Goal: Information Seeking & Learning: Understand process/instructions

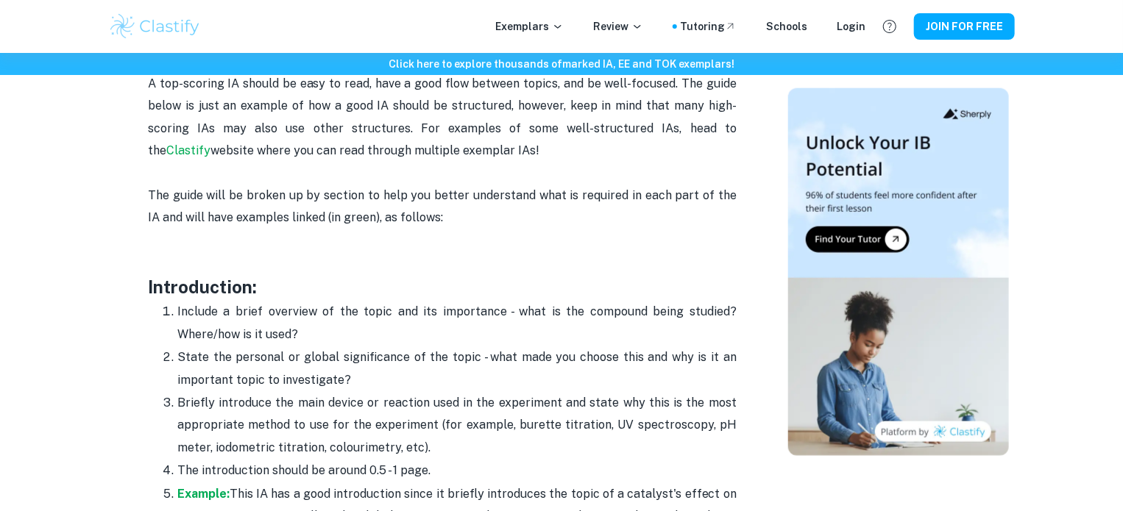
scroll to position [883, 0]
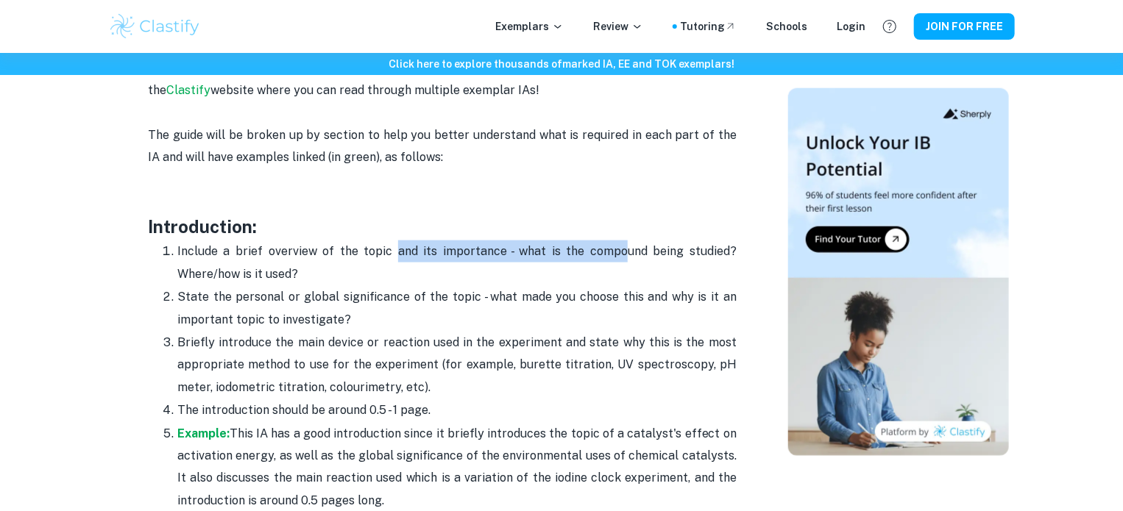
drag, startPoint x: 402, startPoint y: 257, endPoint x: 648, endPoint y: 262, distance: 246.5
click at [624, 261] on p "Include a brief overview of the topic and its importance - what is the compound…" at bounding box center [456, 263] width 559 height 45
click at [666, 261] on p "Include a brief overview of the topic and its importance - what is the compound…" at bounding box center [456, 263] width 559 height 45
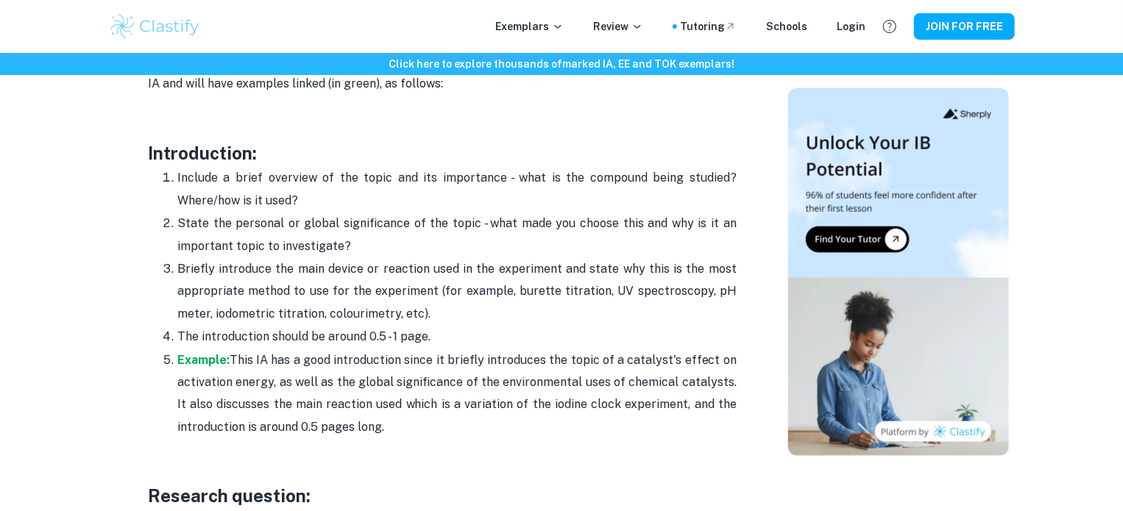
drag, startPoint x: 430, startPoint y: 432, endPoint x: 149, endPoint y: 153, distance: 395.8
copy div "Introduction: Include a brief overview of the topic and its importance - what i…"
click at [397, 207] on p "Include a brief overview of the topic and its importance - what is the compound…" at bounding box center [456, 189] width 559 height 45
drag, startPoint x: 165, startPoint y: 173, endPoint x: 428, endPoint y: 423, distance: 363.2
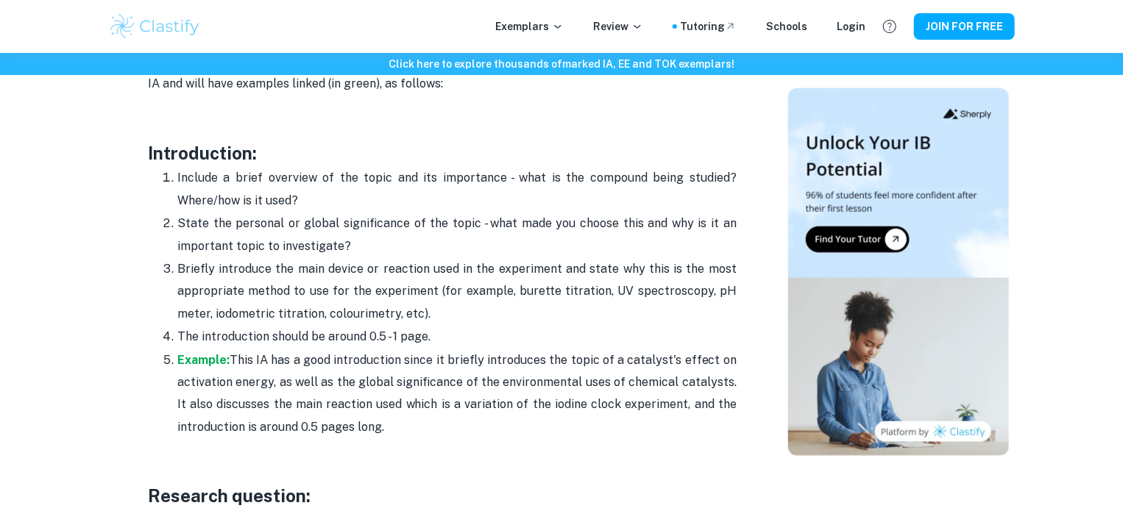
click at [428, 423] on ol "Include a brief overview of the topic and its importance - what is the compound…" at bounding box center [442, 302] width 588 height 272
copy ol "Include a brief overview of the topic and its importance - what is the compound…"
click at [483, 399] on p "Example: This IA has a good introduction since it briefly introduces the topic …" at bounding box center [456, 394] width 559 height 90
drag, startPoint x: 314, startPoint y: 163, endPoint x: 540, endPoint y: 192, distance: 227.7
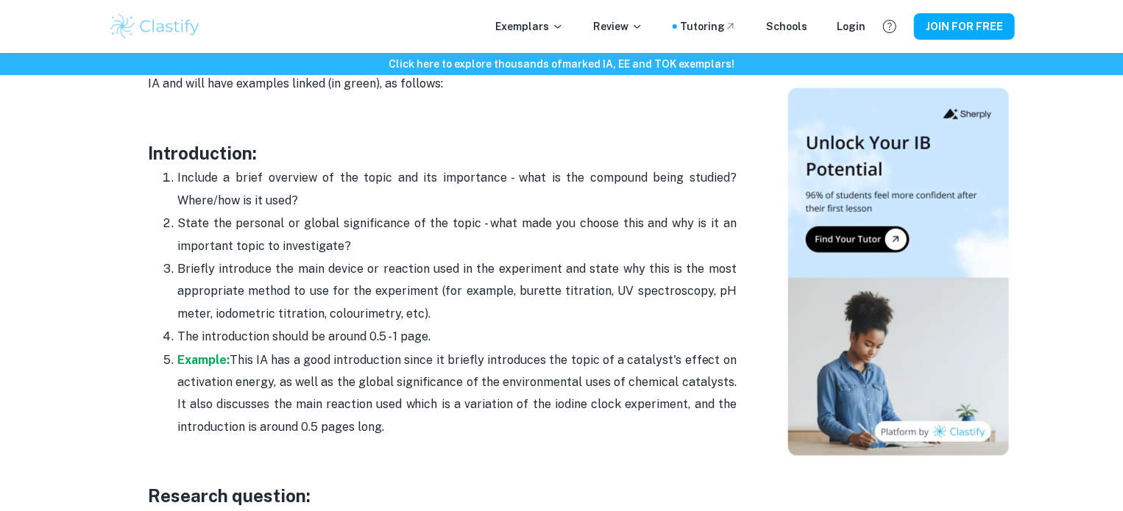
click at [584, 188] on p "Include a brief overview of the topic and its importance - what is the compound…" at bounding box center [456, 189] width 559 height 45
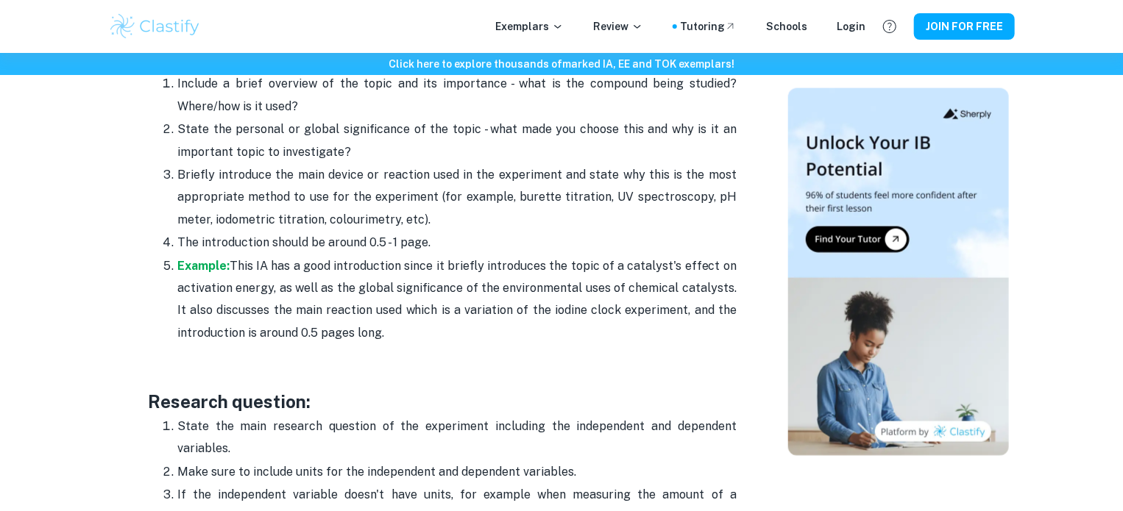
scroll to position [1030, 0]
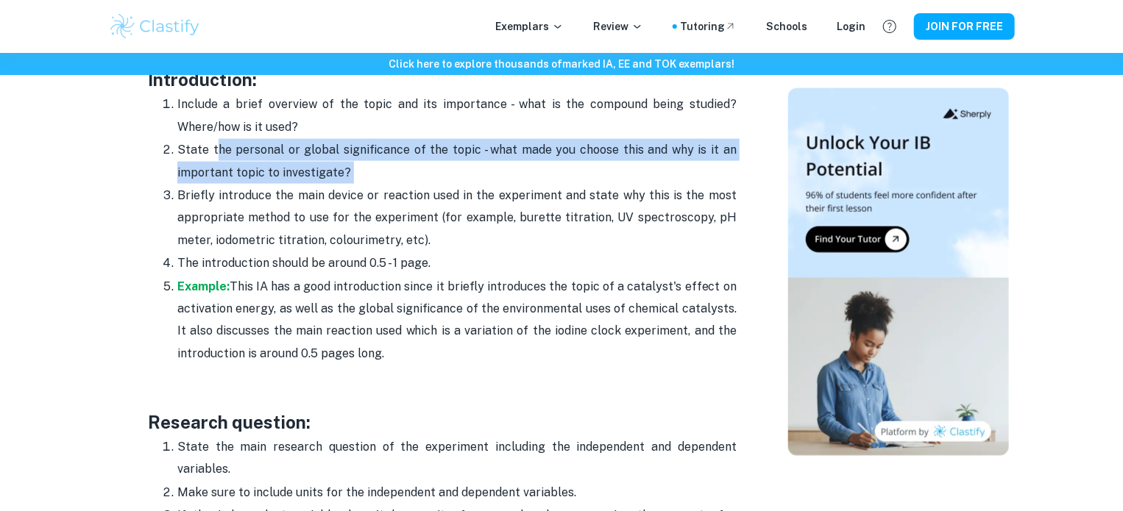
drag, startPoint x: 218, startPoint y: 157, endPoint x: 441, endPoint y: 168, distance: 223.2
click at [441, 168] on p "State the personal or global significance of the topic - what made you choose t…" at bounding box center [456, 161] width 559 height 45
click at [477, 154] on p "State the personal or global significance of the topic - what made you choose t…" at bounding box center [456, 161] width 559 height 45
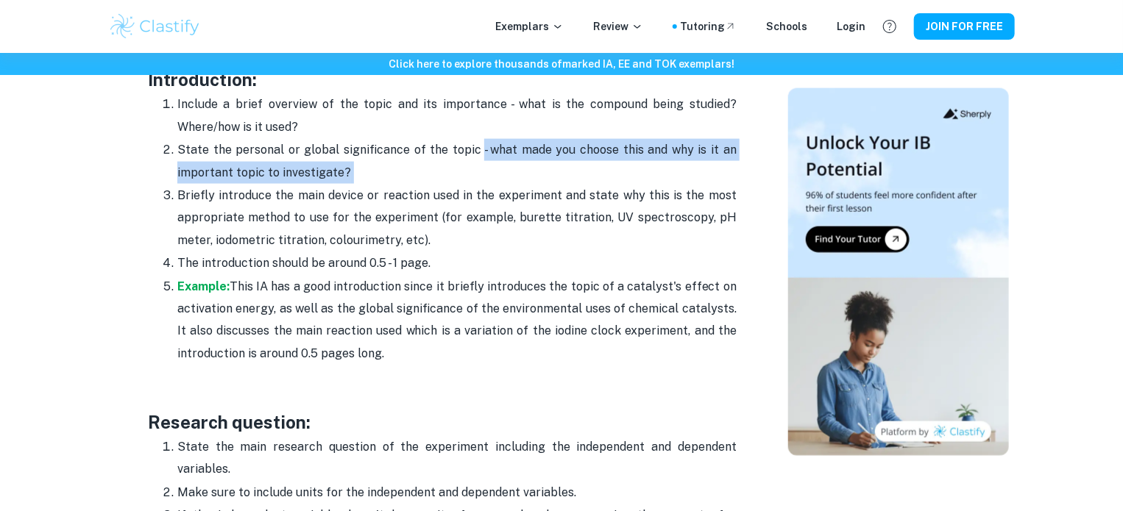
drag, startPoint x: 480, startPoint y: 149, endPoint x: 542, endPoint y: 176, distance: 67.9
click at [542, 176] on p "State the personal or global significance of the topic - what made you choose t…" at bounding box center [456, 161] width 559 height 45
click at [571, 171] on p "State the personal or global significance of the topic - what made you choose t…" at bounding box center [456, 161] width 559 height 45
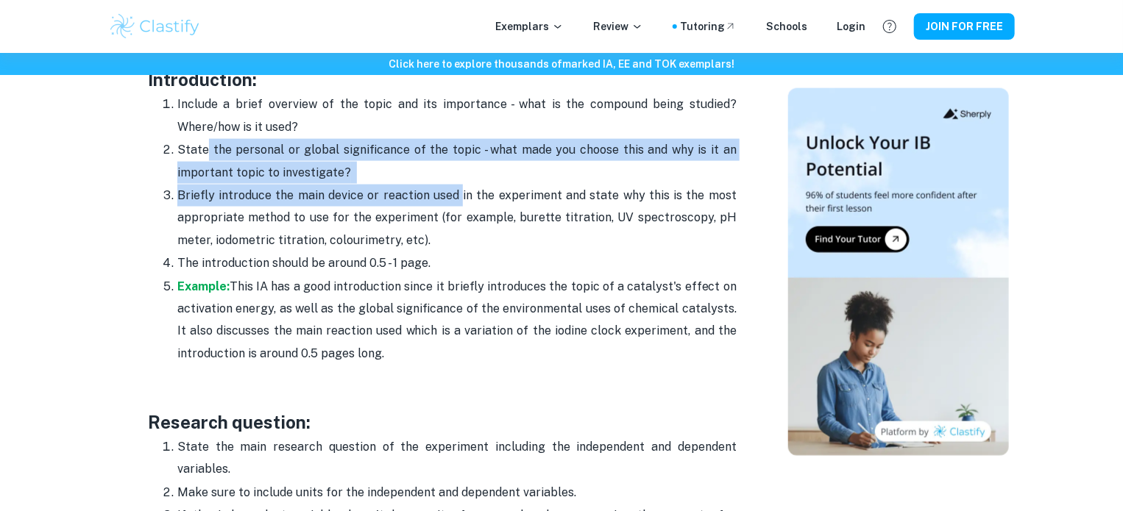
drag, startPoint x: 464, startPoint y: 191, endPoint x: 203, endPoint y: 154, distance: 263.7
click at [203, 154] on ol "Include a brief overview of the topic and its importance - what is the compound…" at bounding box center [442, 229] width 588 height 272
click at [304, 160] on p "State the personal or global significance of the topic - what made you choose t…" at bounding box center [456, 161] width 559 height 45
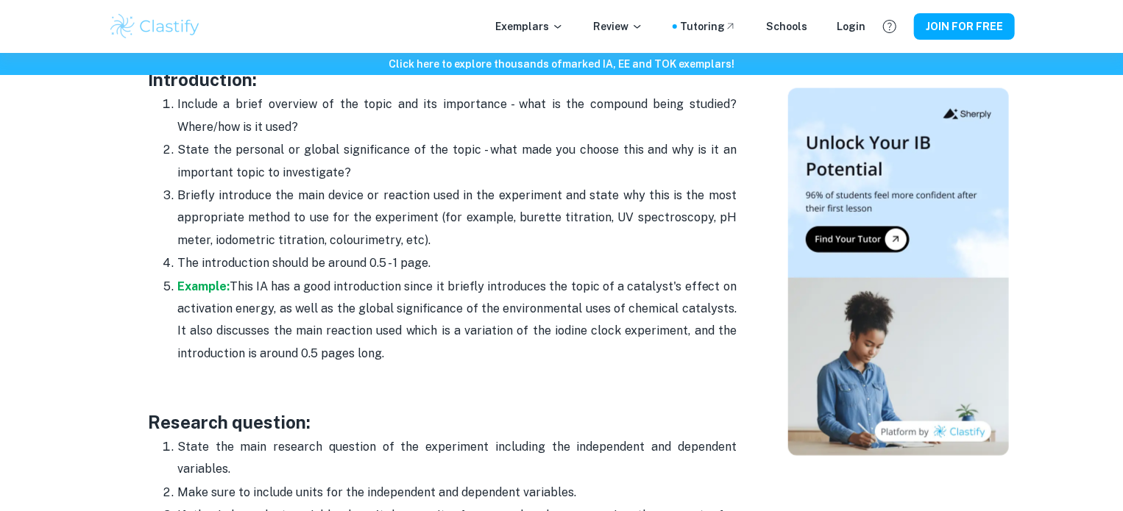
click at [363, 160] on p "State the personal or global significance of the topic - what made you choose t…" at bounding box center [456, 161] width 559 height 45
click at [371, 170] on p "State the personal or global significance of the topic - what made you choose t…" at bounding box center [456, 161] width 559 height 45
drag, startPoint x: 496, startPoint y: 99, endPoint x: 686, endPoint y: 124, distance: 192.2
click at [686, 124] on p "Include a brief overview of the topic and its importance - what is the compound…" at bounding box center [456, 115] width 559 height 45
click at [686, 102] on p "Include a brief overview of the topic and its importance - what is the compound…" at bounding box center [456, 115] width 559 height 45
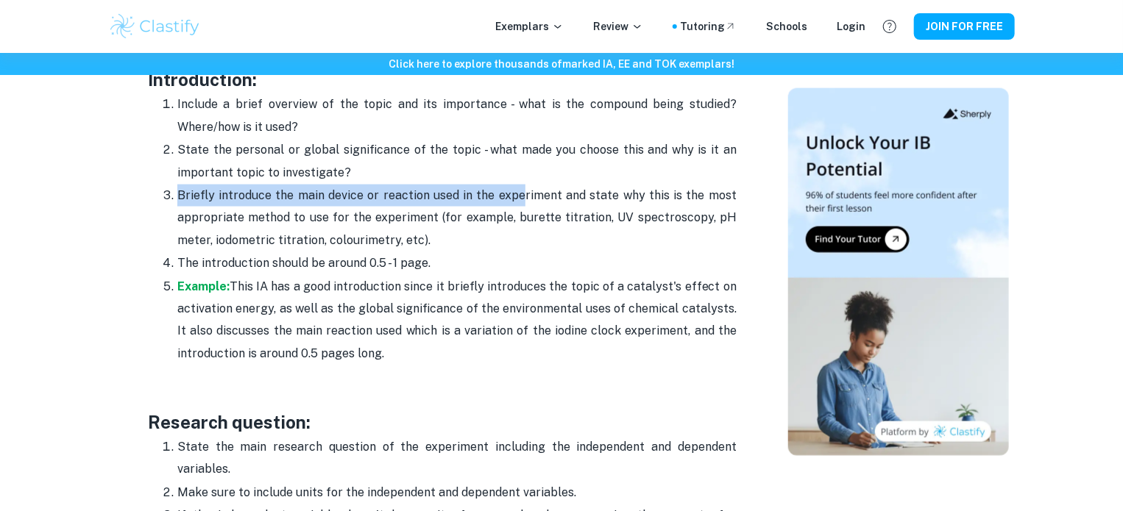
drag, startPoint x: 178, startPoint y: 191, endPoint x: 527, endPoint y: 190, distance: 349.4
click at [527, 190] on p "Briefly introduce the main device or reaction used in the experiment and state …" at bounding box center [456, 218] width 559 height 67
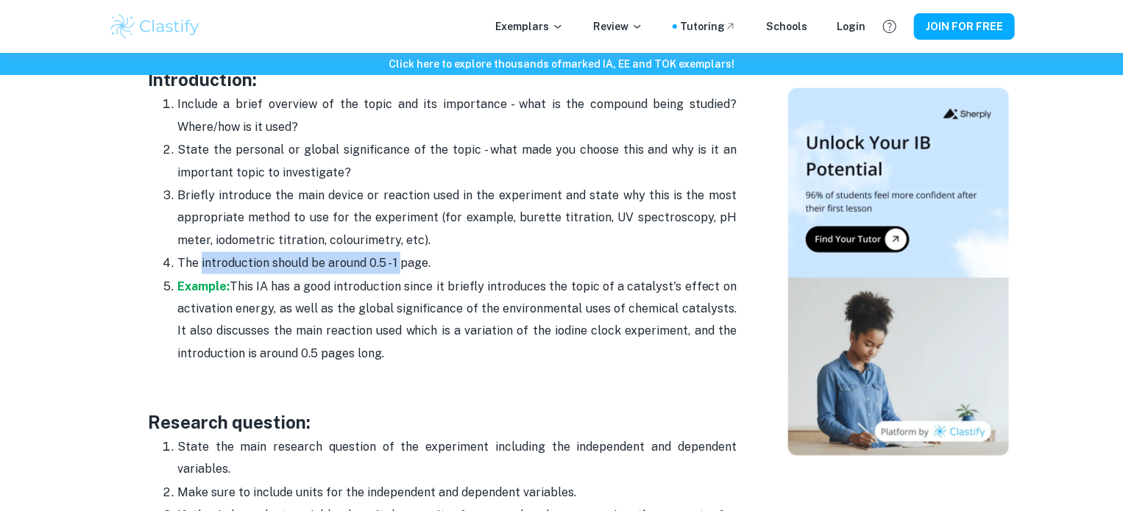
drag, startPoint x: 202, startPoint y: 261, endPoint x: 401, endPoint y: 255, distance: 199.4
click at [401, 255] on p "The introduction should be around 0.5 - 1 page." at bounding box center [456, 263] width 559 height 22
click at [441, 247] on p "Briefly introduce the main device or reaction used in the experiment and state …" at bounding box center [456, 218] width 559 height 67
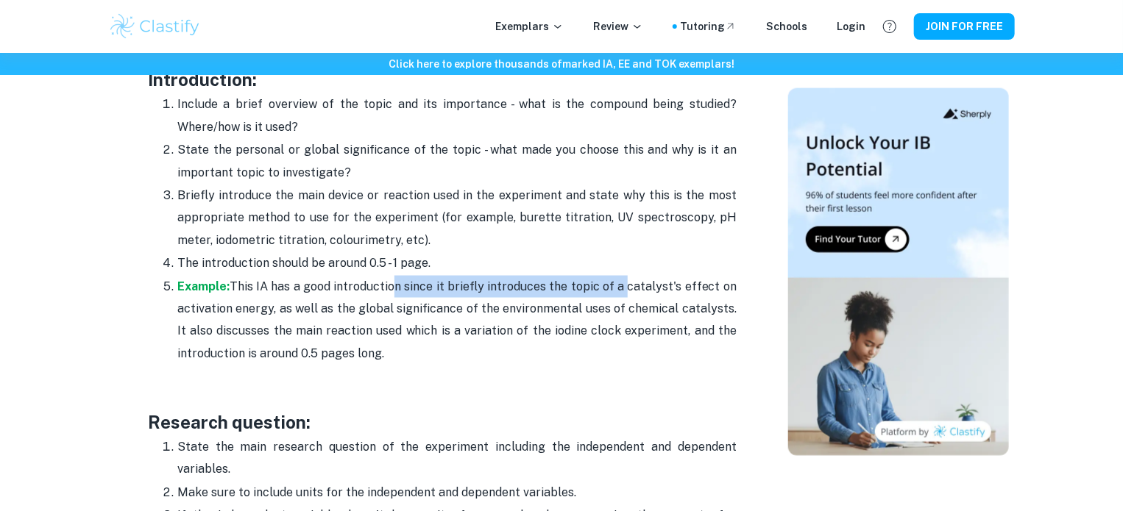
drag, startPoint x: 391, startPoint y: 288, endPoint x: 628, endPoint y: 296, distance: 237.0
click at [628, 296] on p "Example: This IA has a good introduction since it briefly introduces the topic …" at bounding box center [456, 321] width 559 height 90
click at [516, 296] on p "Example: This IA has a good introduction since it briefly introduces the topic …" at bounding box center [456, 321] width 559 height 90
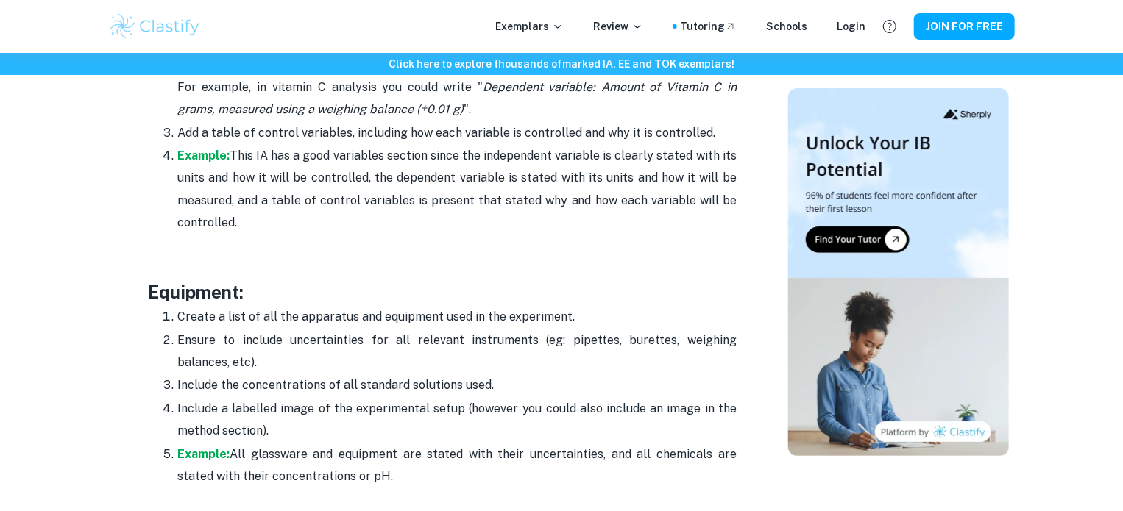
scroll to position [2648, 0]
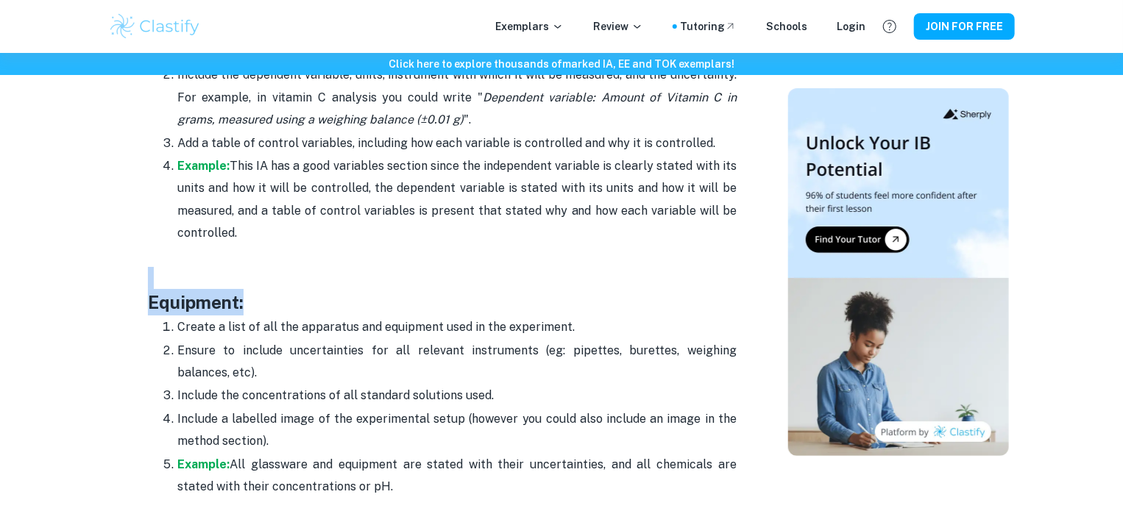
drag, startPoint x: 531, startPoint y: 269, endPoint x: 541, endPoint y: 302, distance: 33.7
click at [541, 302] on div "Have you got your Chemistry IA topic selected but are unsure how to begin the w…" at bounding box center [442, 223] width 588 height 4451
click at [547, 268] on p at bounding box center [442, 278] width 588 height 22
drag, startPoint x: 536, startPoint y: 235, endPoint x: 538, endPoint y: 271, distance: 36.1
click at [538, 271] on div "Have you got your Chemistry IA topic selected but are unsure how to begin the w…" at bounding box center [442, 223] width 588 height 4451
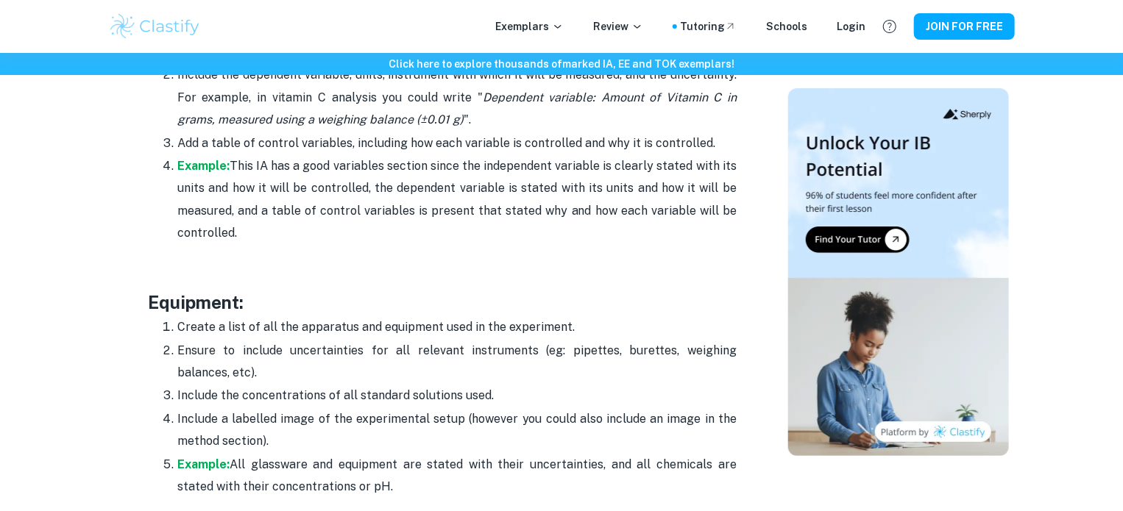
click at [538, 271] on p at bounding box center [442, 278] width 588 height 22
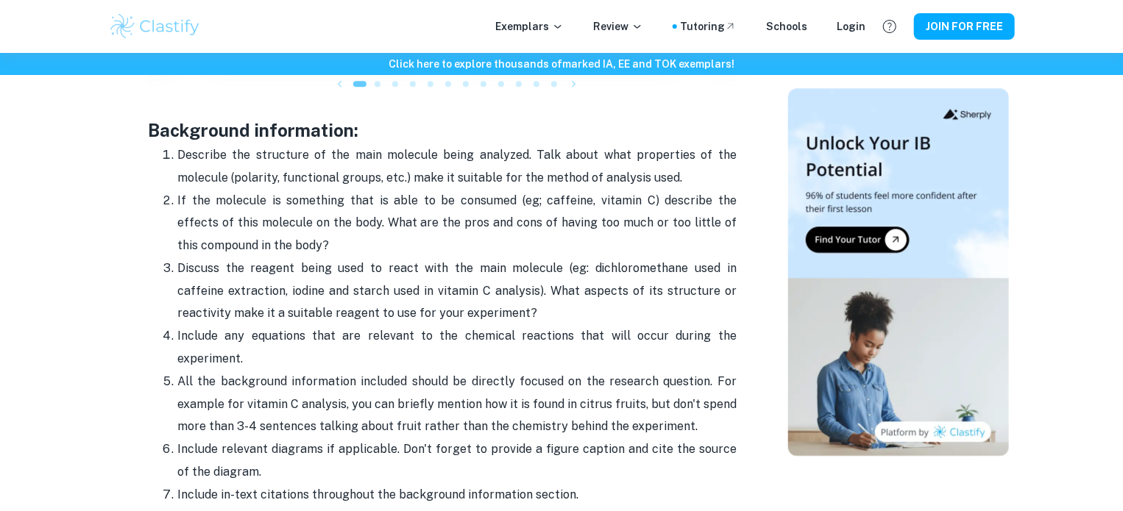
scroll to position [1986, 0]
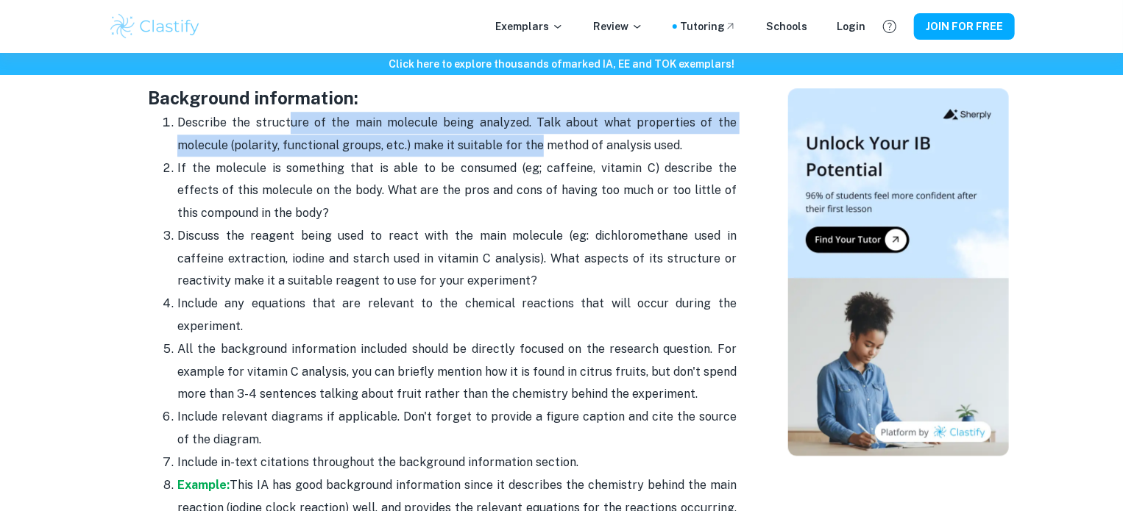
drag, startPoint x: 291, startPoint y: 120, endPoint x: 568, endPoint y: 153, distance: 278.6
click at [541, 152] on p "Describe the structure of the main molecule being analyzed. Talk about what pro…" at bounding box center [456, 134] width 559 height 45
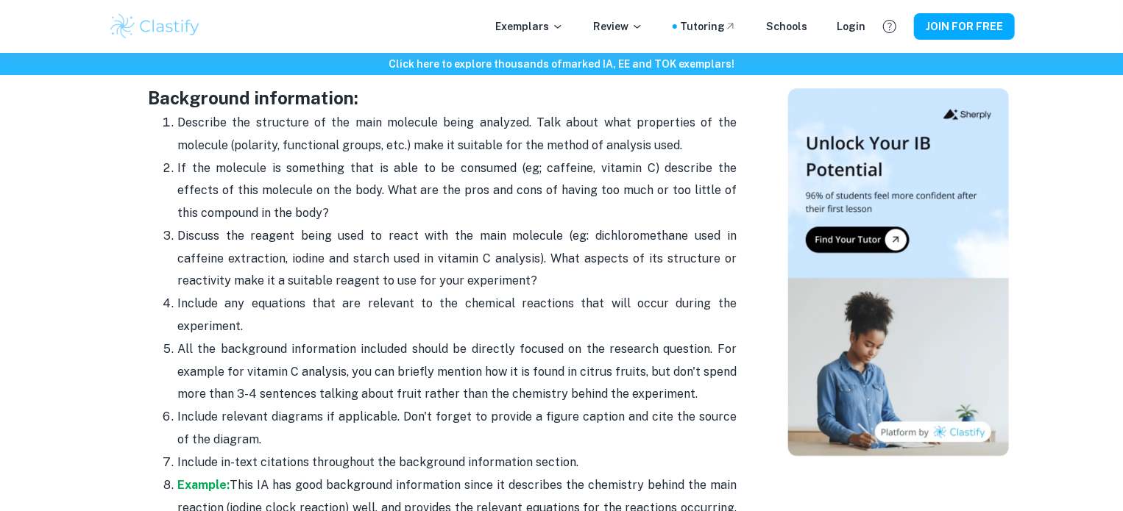
click at [569, 153] on p "Describe the structure of the main molecule being analyzed. Talk about what pro…" at bounding box center [456, 134] width 559 height 45
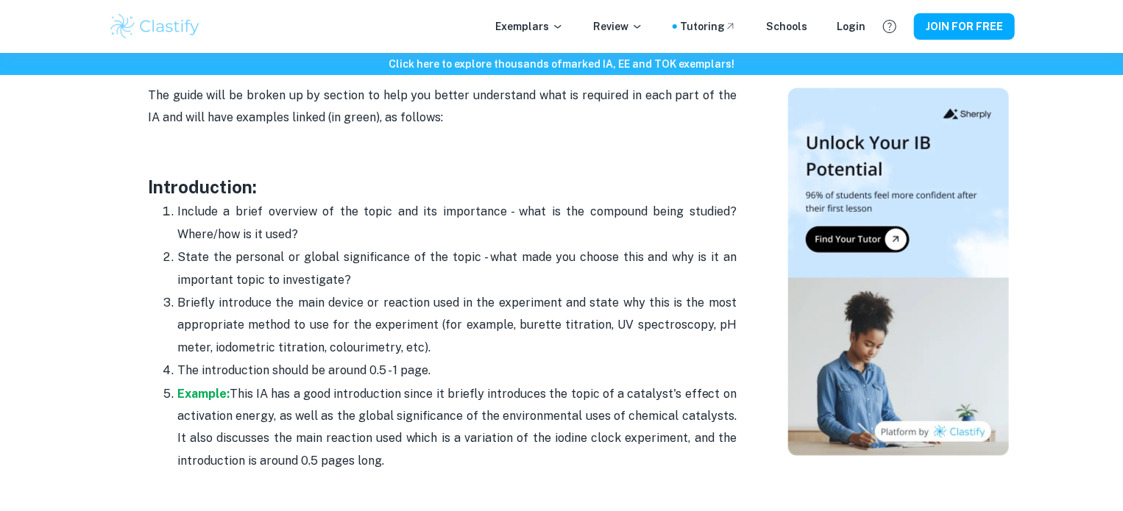
scroll to position [956, 0]
